Goal: Information Seeking & Learning: Learn about a topic

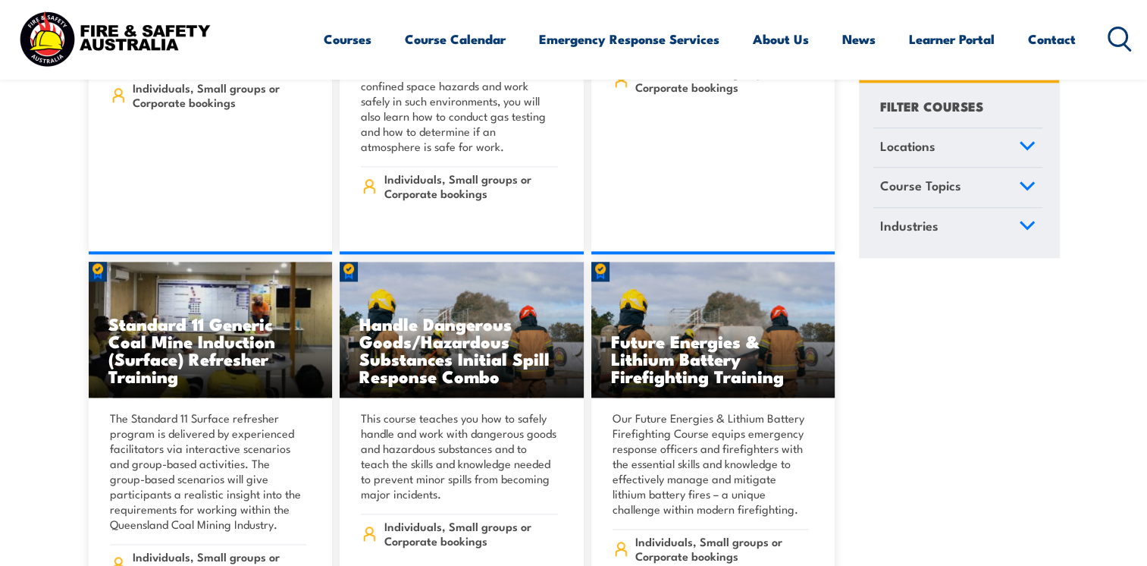
scroll to position [1842, 0]
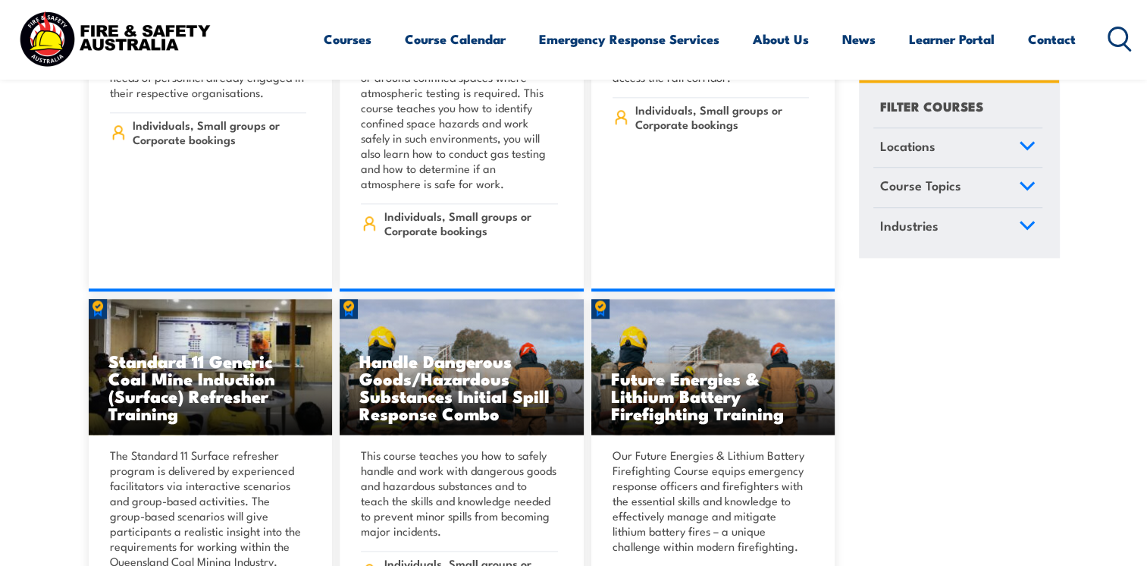
click at [1122, 33] on icon at bounding box center [1120, 39] width 24 height 25
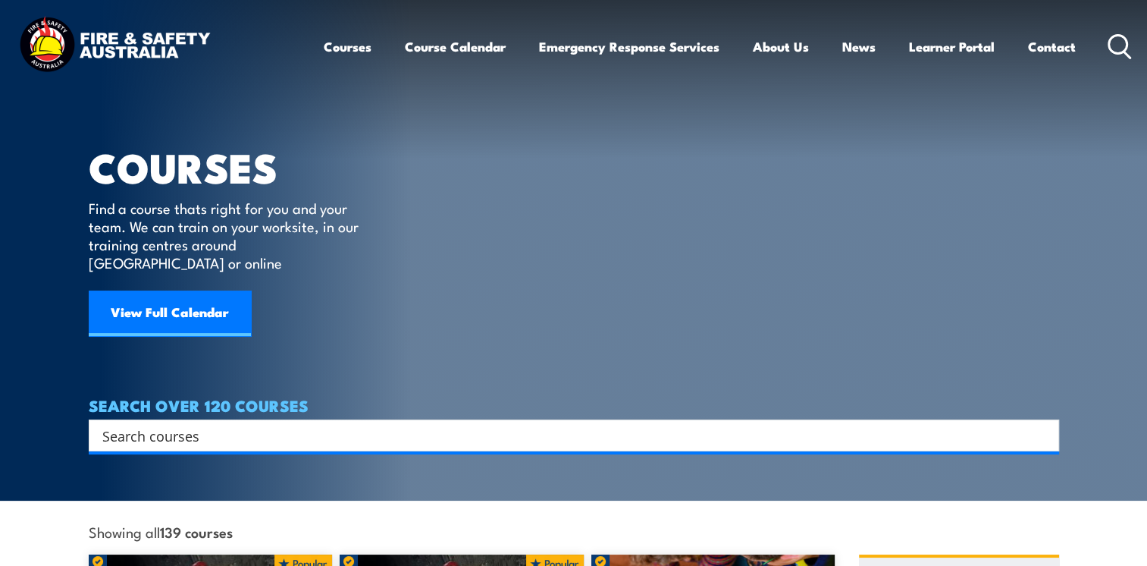
click at [282, 426] on input "Search input" at bounding box center [564, 435] width 924 height 23
type input "asbestos"
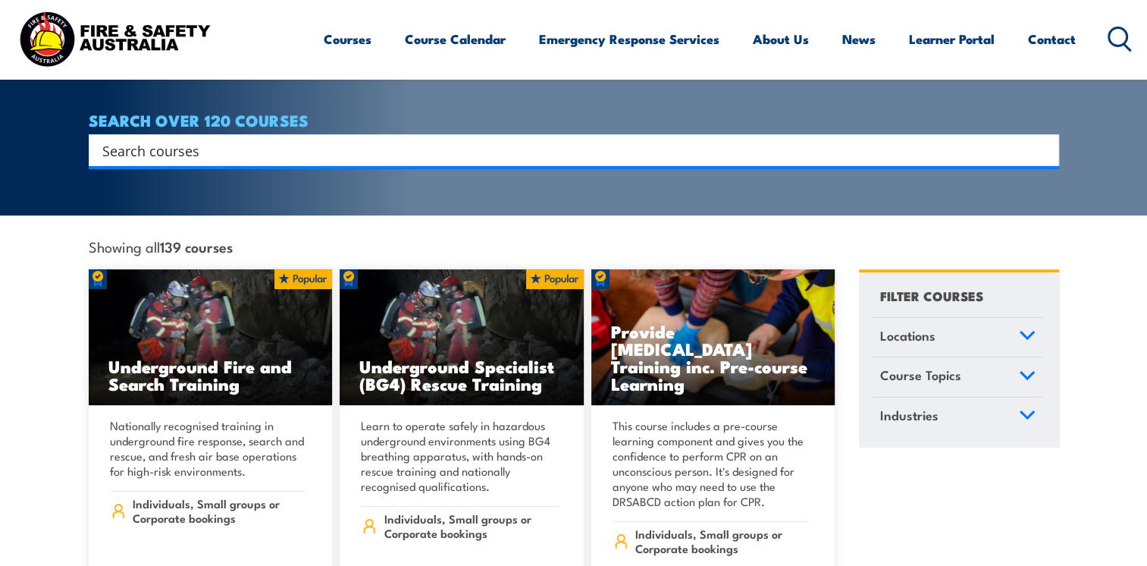
scroll to position [285, 0]
click at [1030, 370] on icon at bounding box center [1027, 375] width 17 height 11
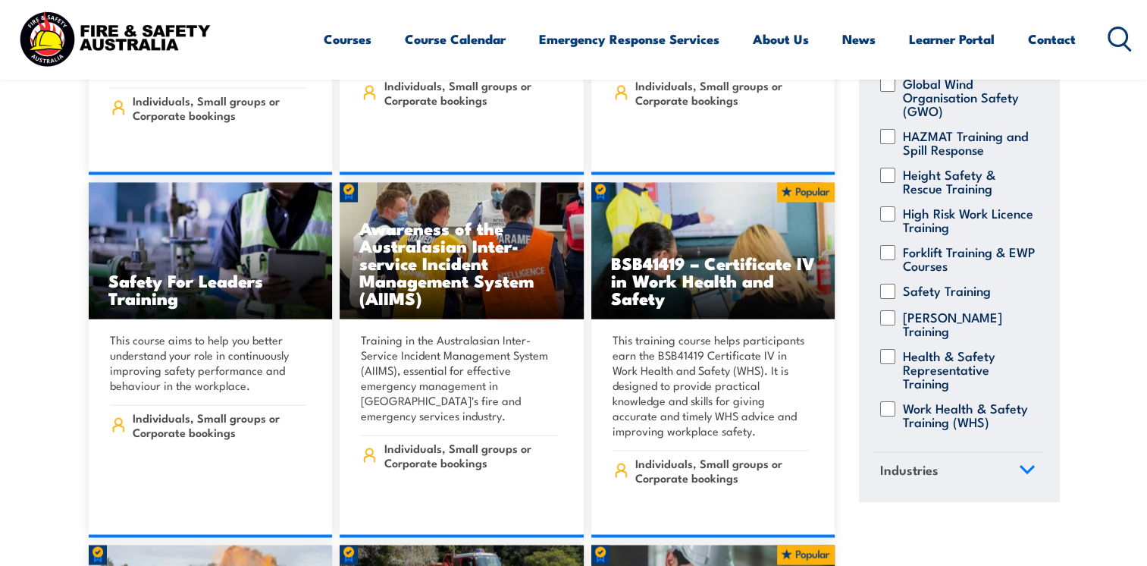
scroll to position [8532, 0]
